Goal: Transaction & Acquisition: Purchase product/service

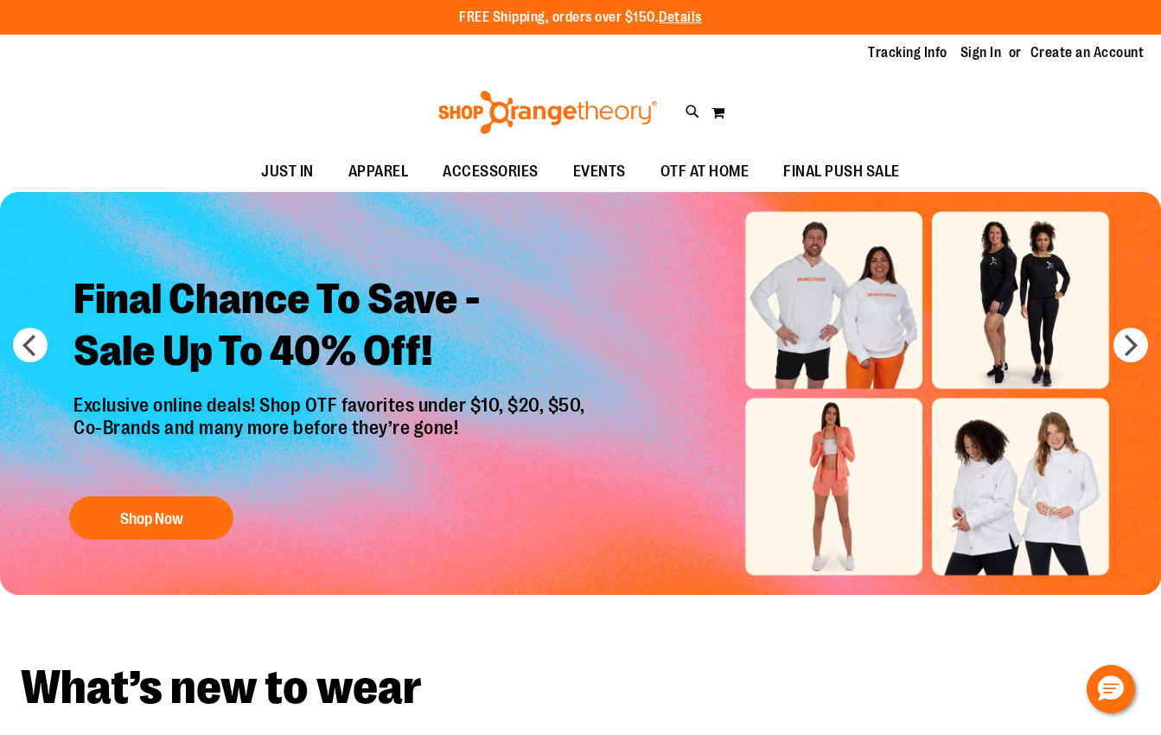
click at [834, 305] on img "Slide 1 of 6" at bounding box center [580, 393] width 1161 height 403
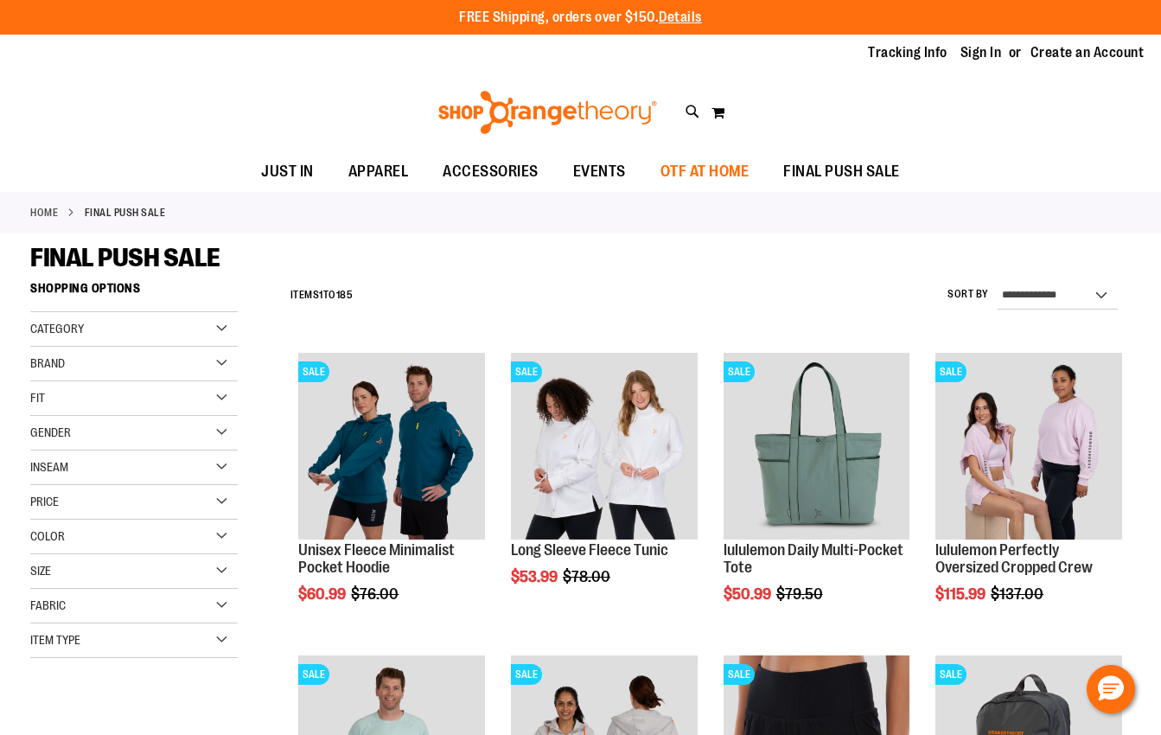
click at [712, 170] on span "OTF AT HOME" at bounding box center [705, 171] width 89 height 39
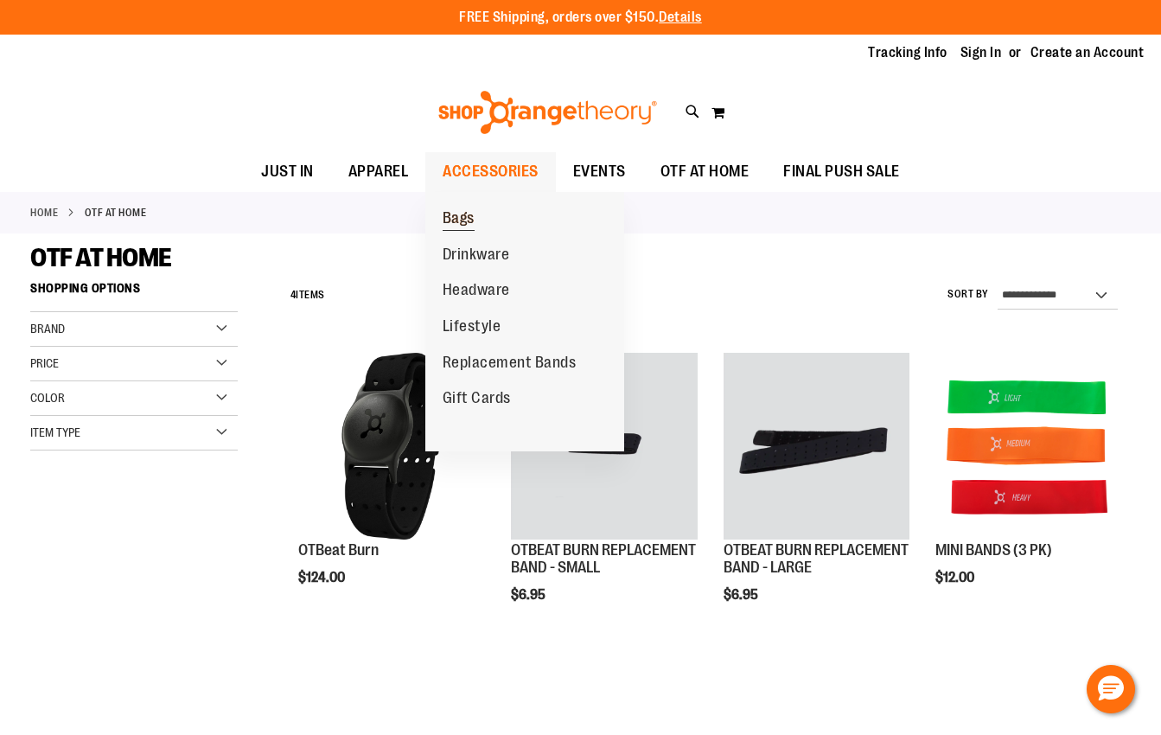
click at [472, 225] on span "Bags" at bounding box center [459, 220] width 32 height 22
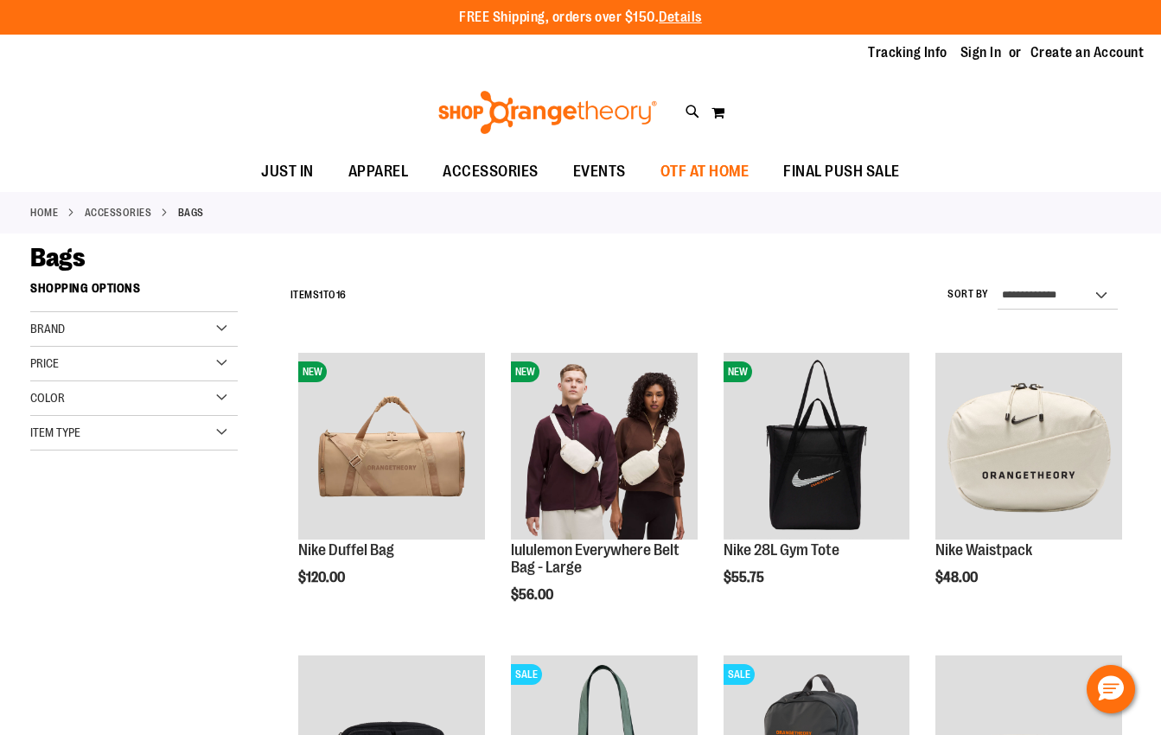
click at [702, 163] on span "OTF AT HOME" at bounding box center [705, 171] width 89 height 39
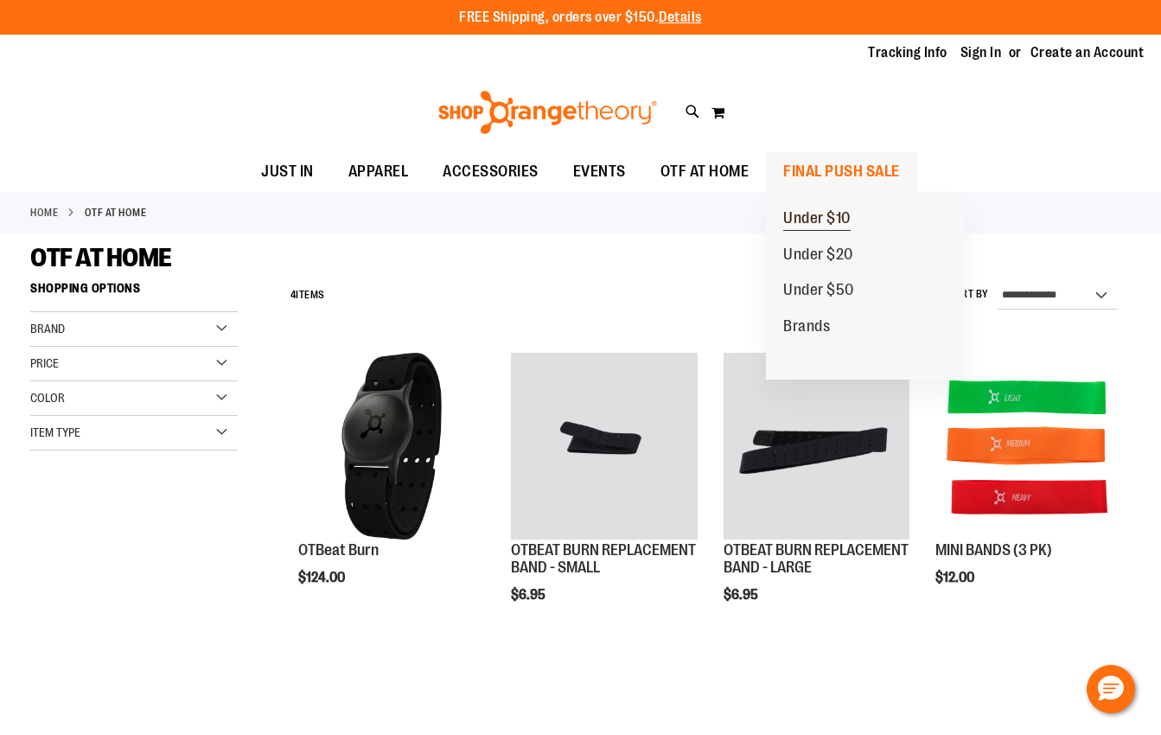
click at [833, 230] on span "Under $10" at bounding box center [816, 220] width 67 height 22
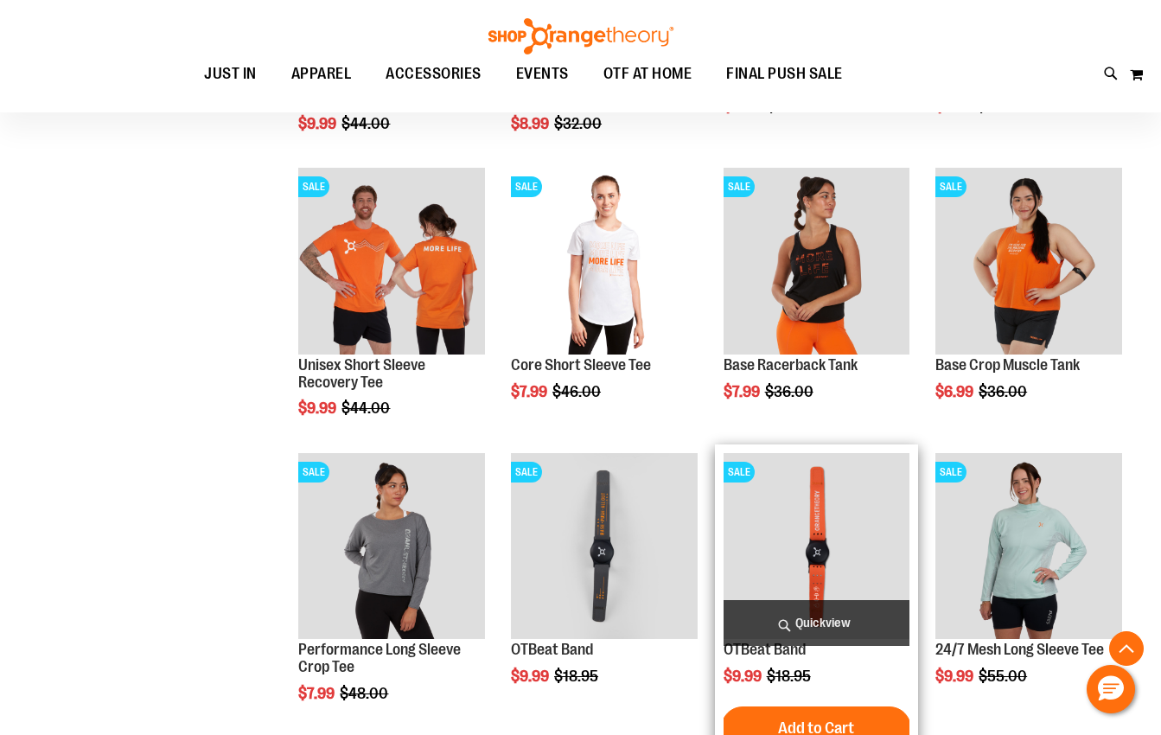
scroll to position [189, 0]
